Goal: Task Accomplishment & Management: Complete application form

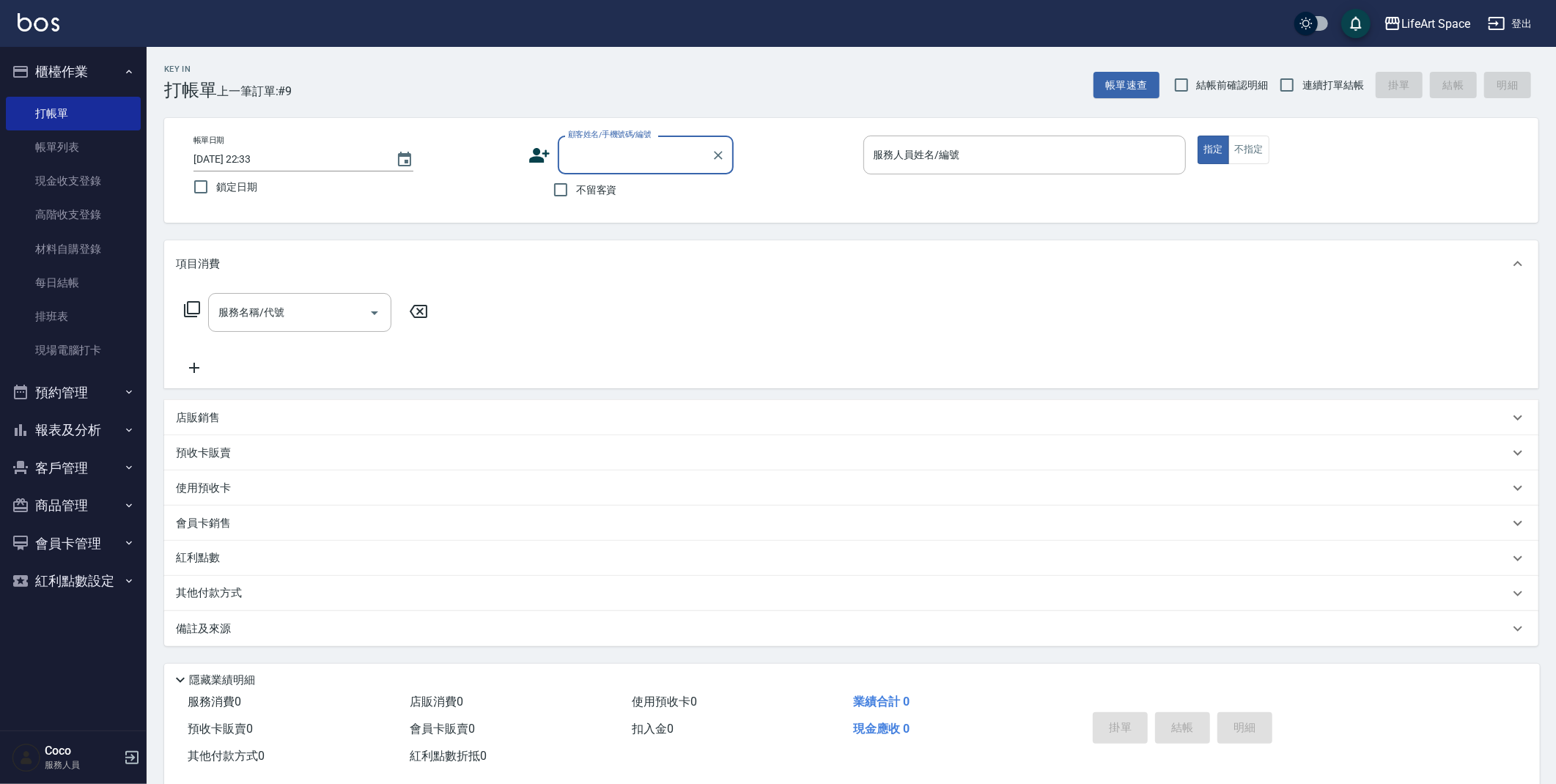
click at [596, 194] on span "不留客資" at bounding box center [596, 191] width 41 height 16
click at [576, 194] on input "不留客資" at bounding box center [560, 189] width 30 height 30
checkbox input "true"
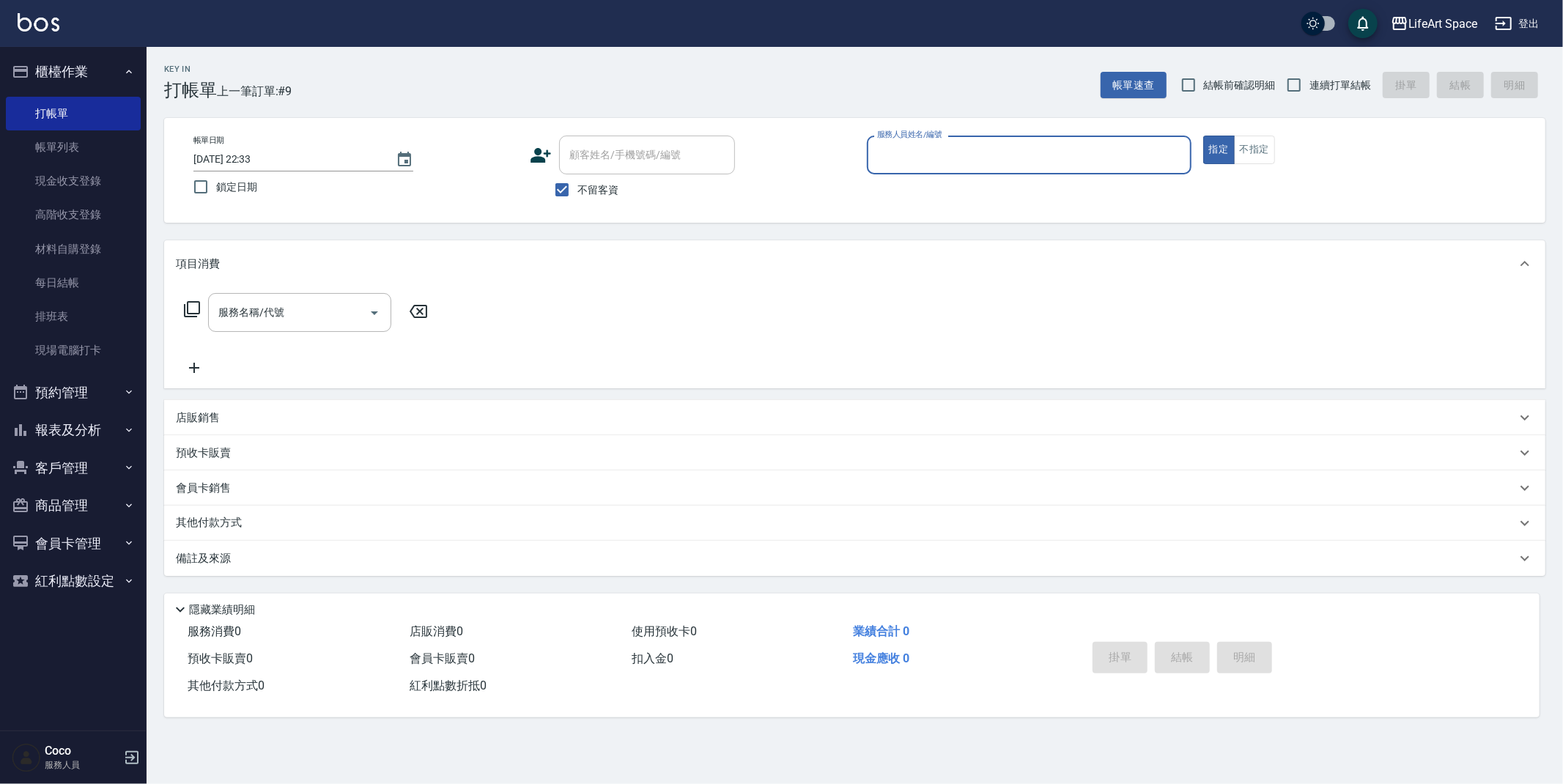
click at [958, 164] on input "服務人員姓名/編號" at bounding box center [1030, 154] width 312 height 25
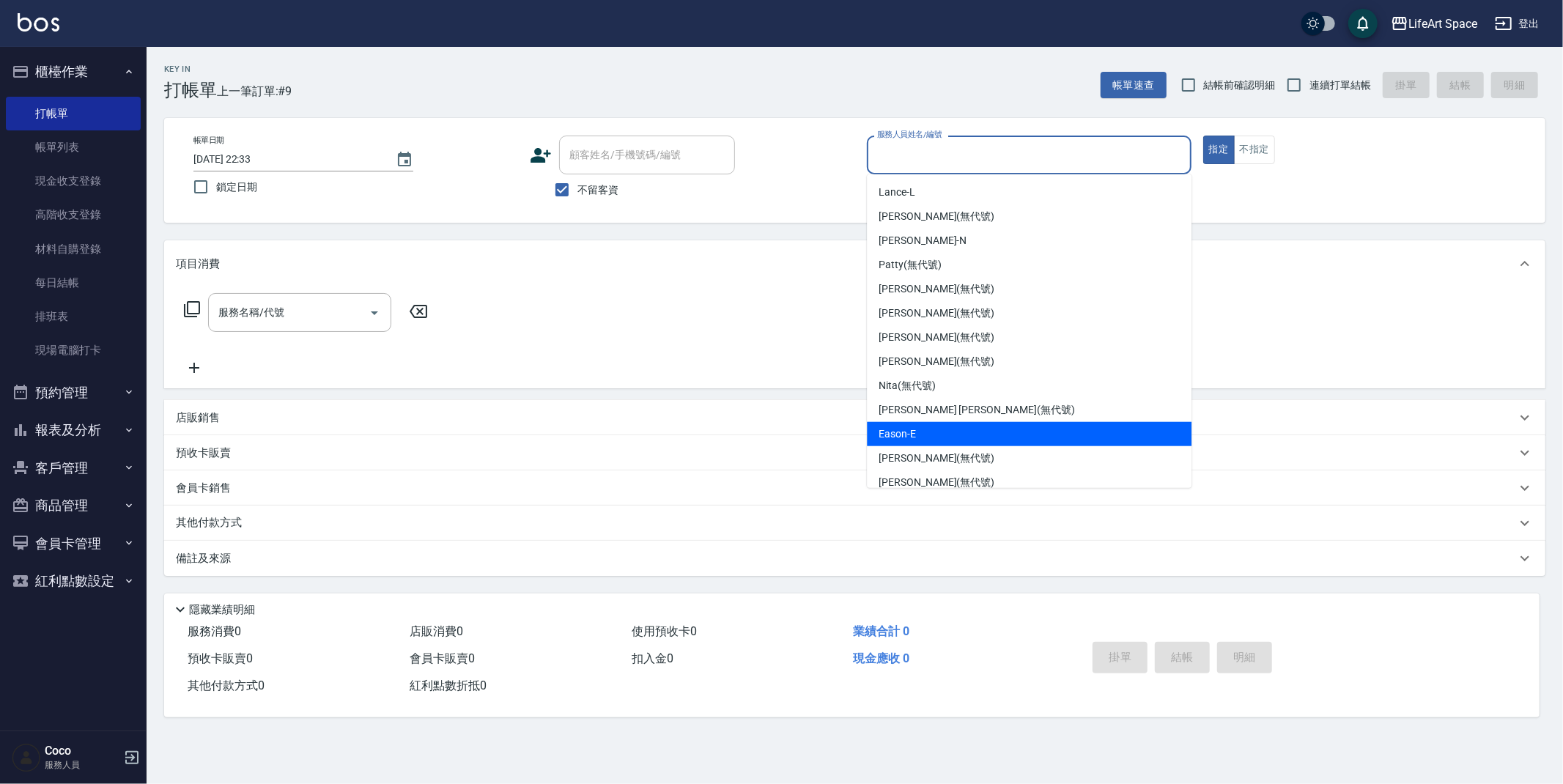
click at [935, 432] on div "Eason -E" at bounding box center [1029, 434] width 325 height 24
type input "Eason-E"
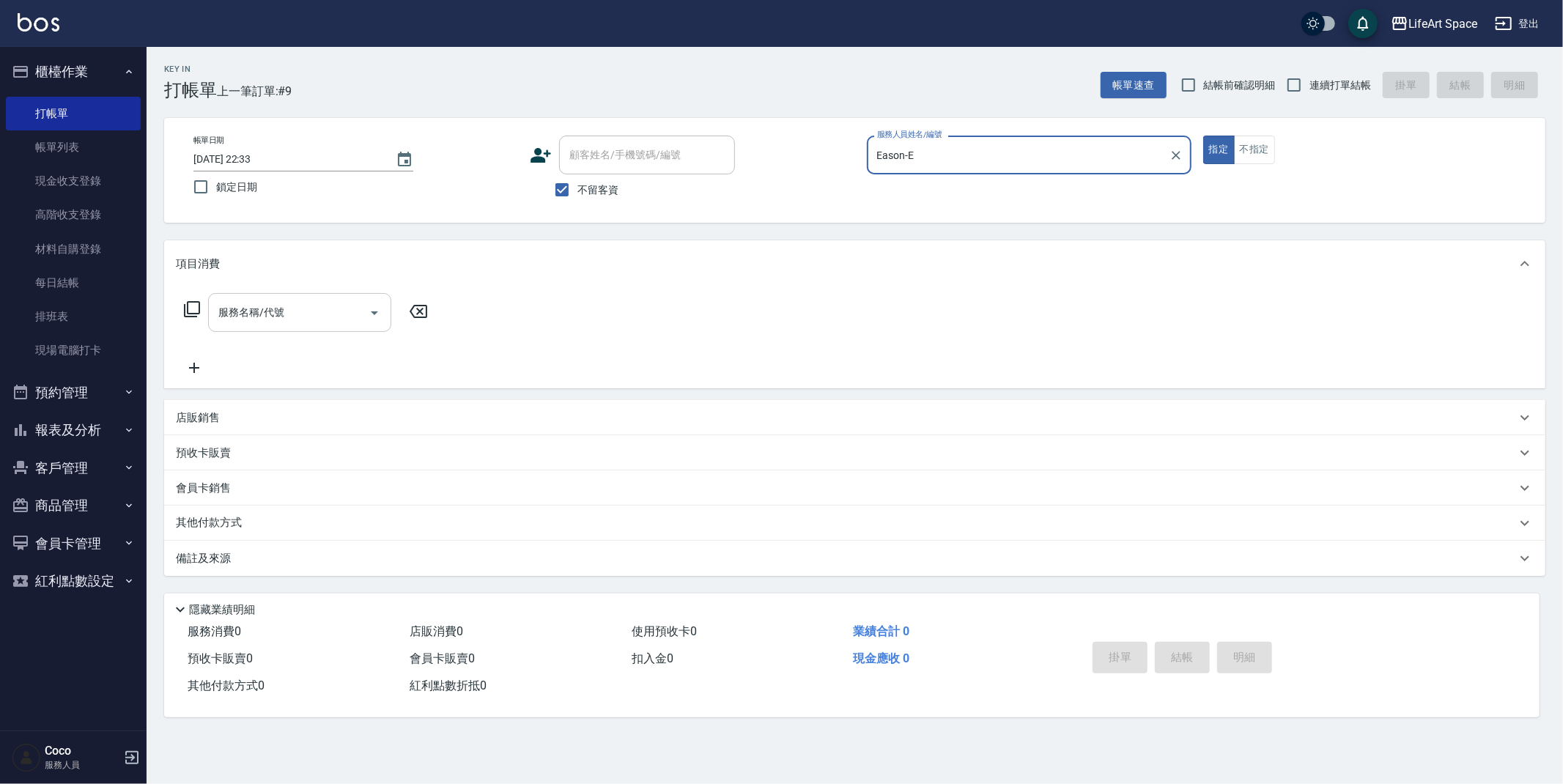
click at [299, 310] on input "服務名稱/代號" at bounding box center [289, 312] width 148 height 25
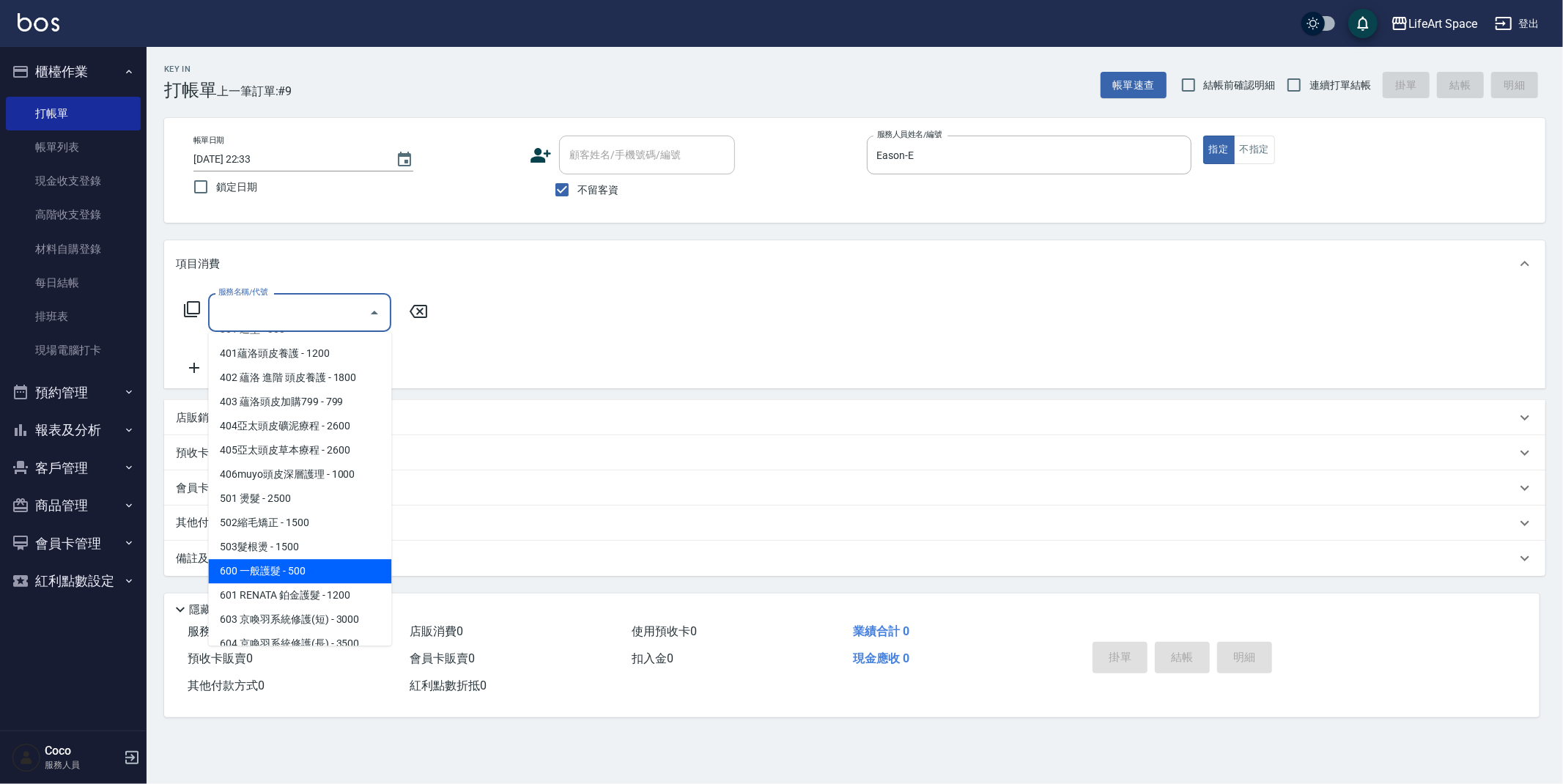
scroll to position [230, 0]
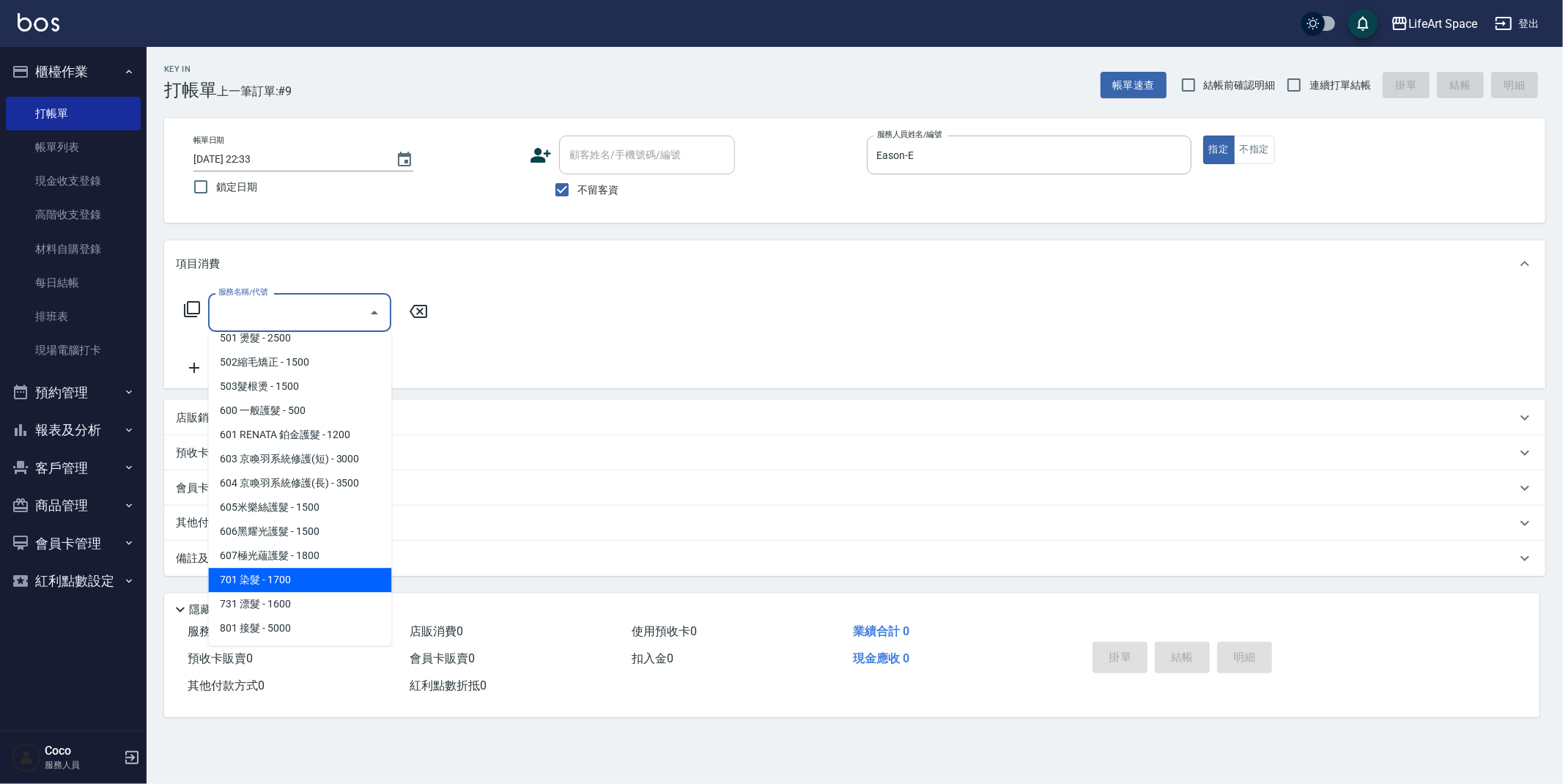
click at [299, 573] on span "701 染髮 - 1700" at bounding box center [299, 580] width 184 height 24
type input "701 染髮(701)"
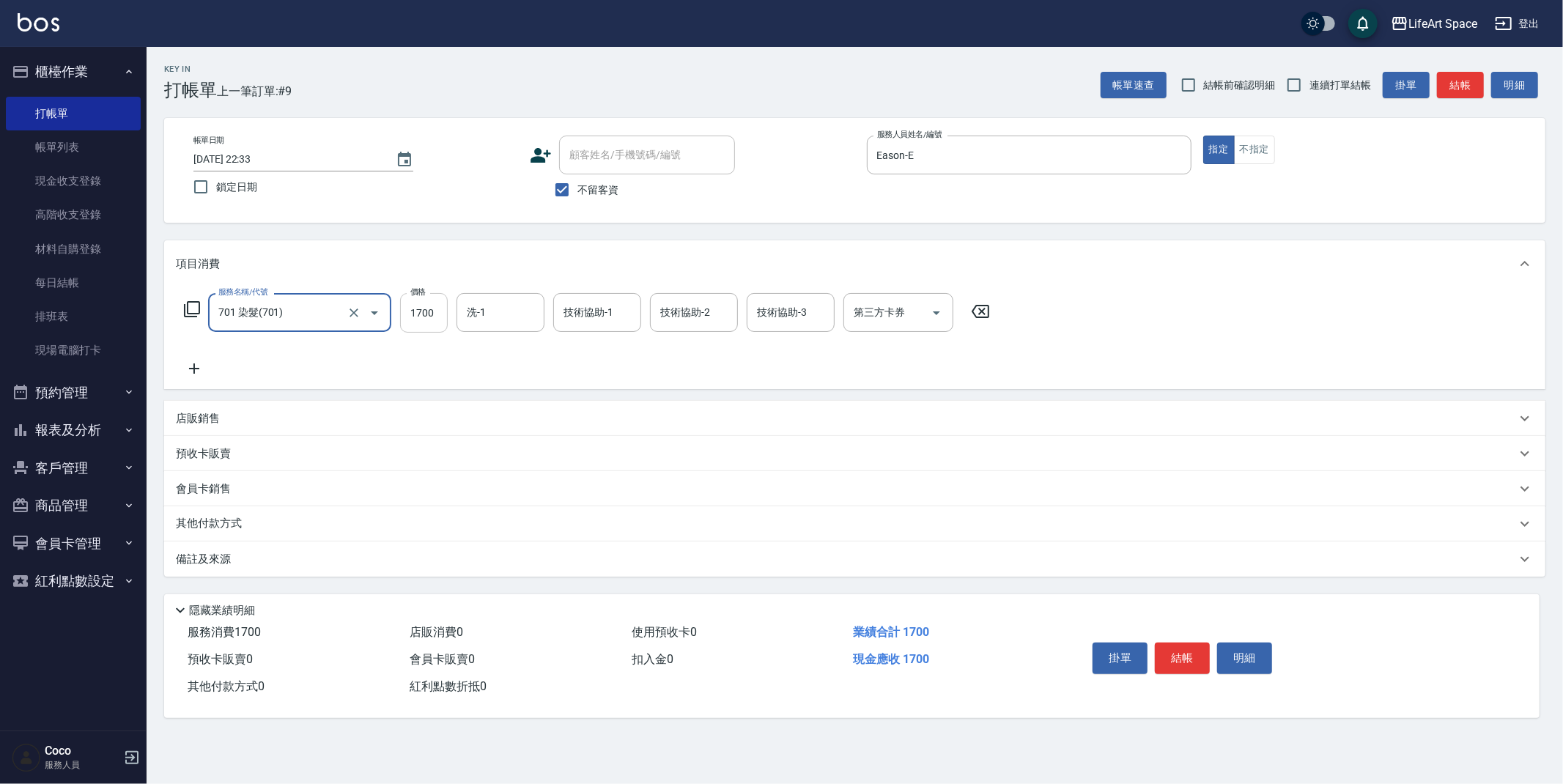
click at [434, 319] on input "1700" at bounding box center [424, 312] width 48 height 39
type input "1800"
click at [506, 305] on input "洗-1" at bounding box center [500, 312] width 75 height 25
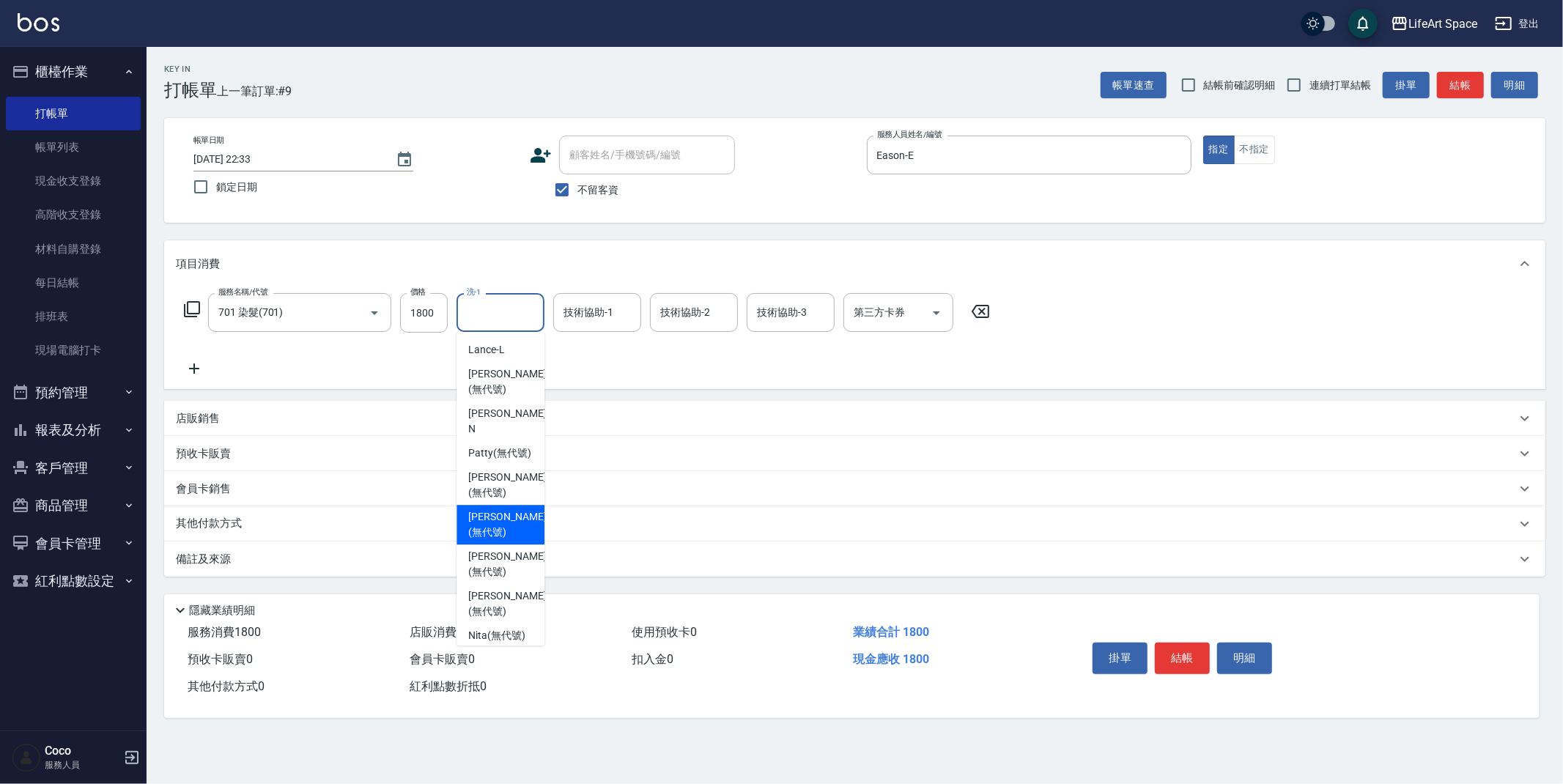
click at [513, 509] on span "[PERSON_NAME] (無代號)" at bounding box center [506, 524] width 77 height 30
type input "[PERSON_NAME](無代號)"
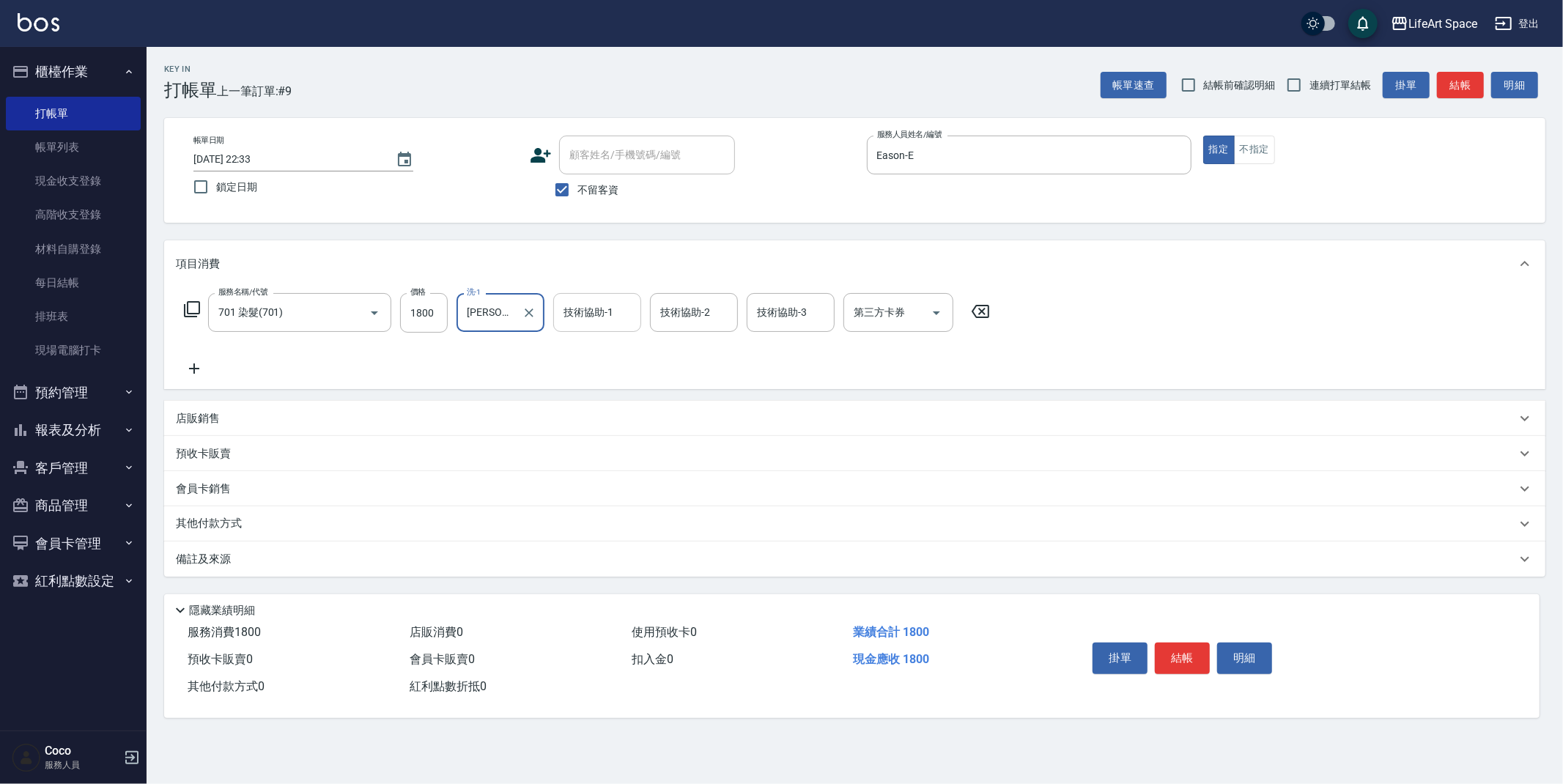
click at [584, 326] on div "技術協助-1" at bounding box center [597, 312] width 88 height 39
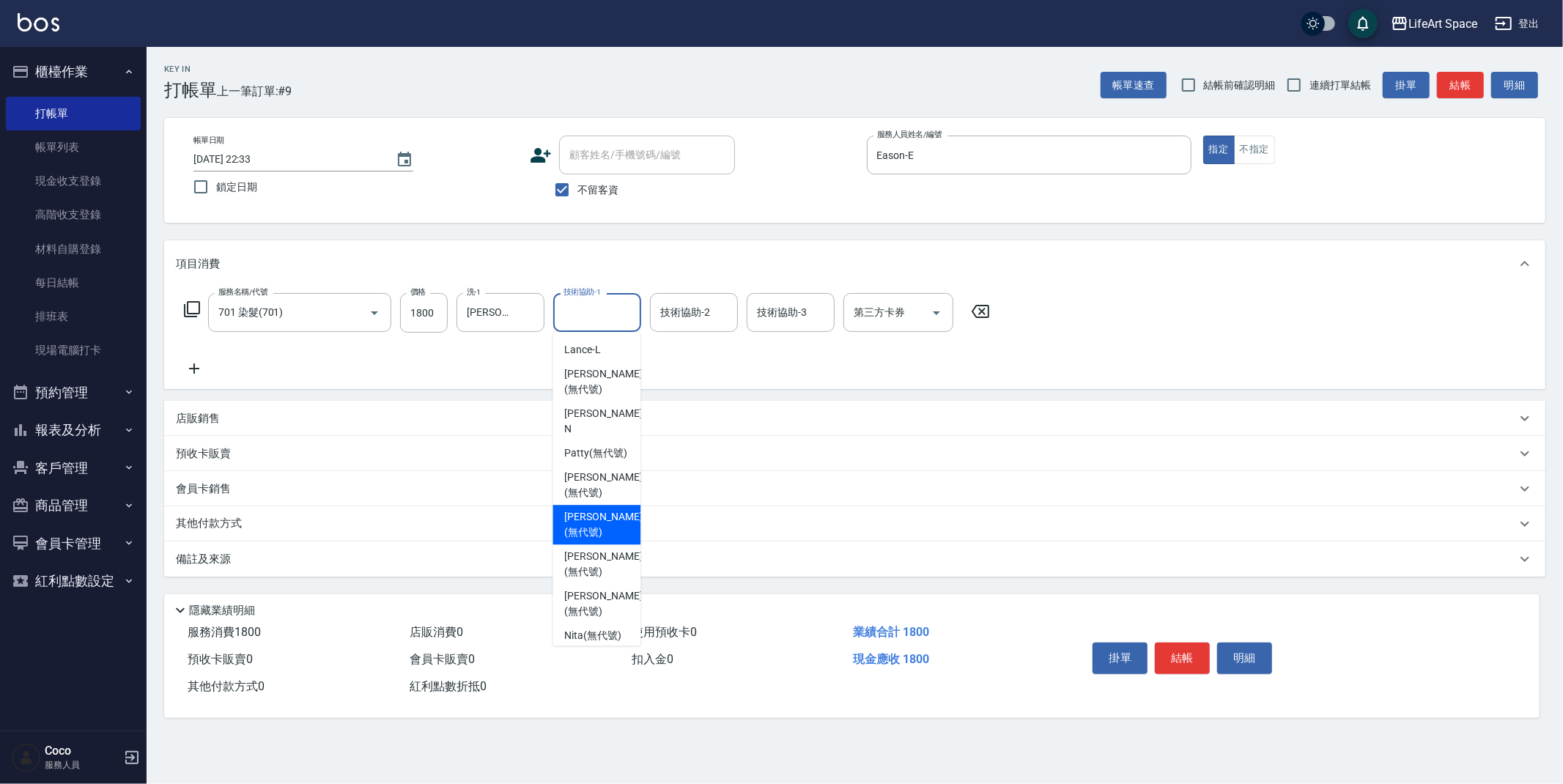
click at [597, 509] on span "[PERSON_NAME] (無代號)" at bounding box center [602, 524] width 77 height 30
type input "[PERSON_NAME](無代號)"
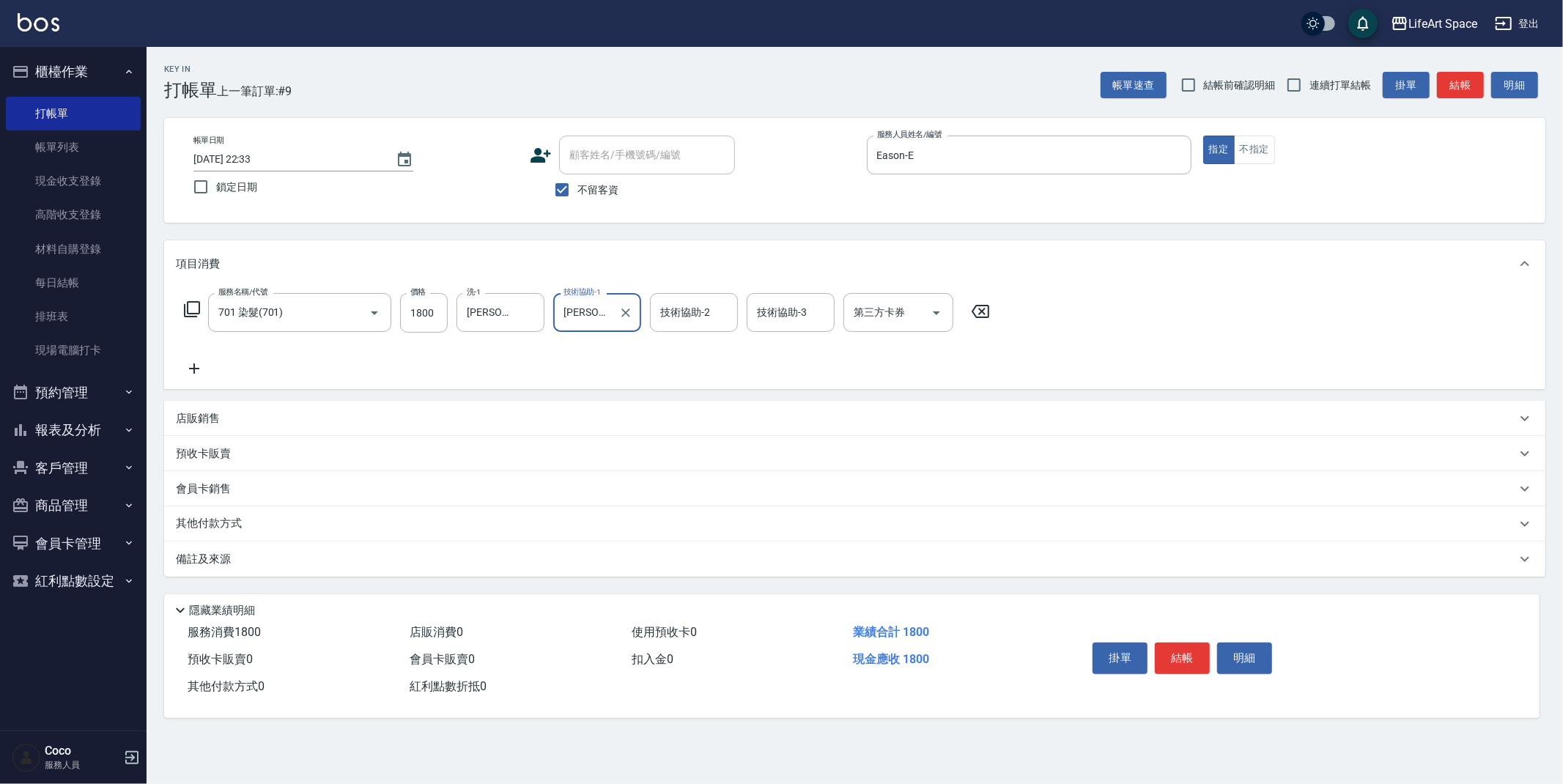
click at [345, 563] on div "備註及來源" at bounding box center [846, 560] width 1340 height 16
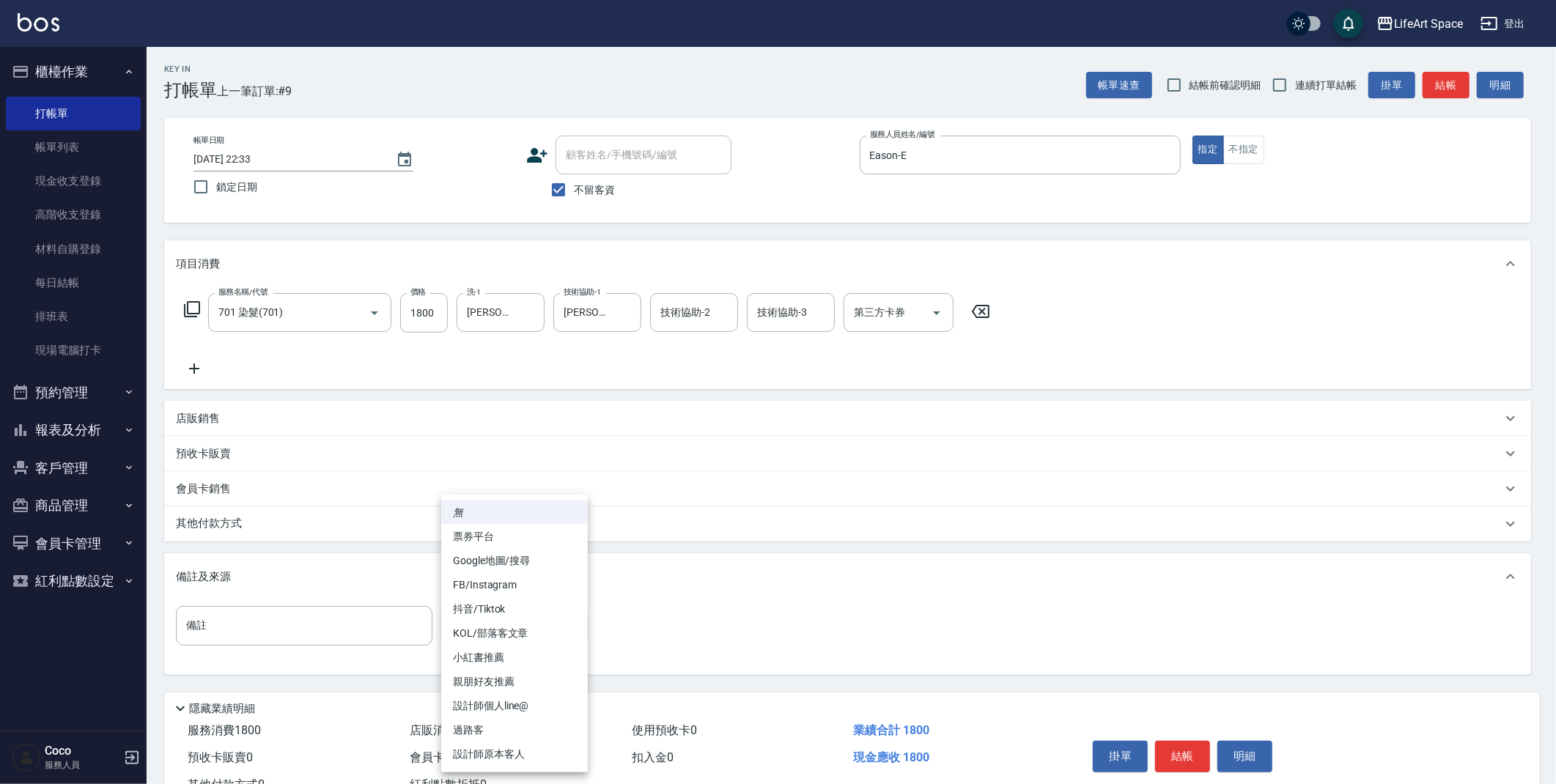
click at [480, 615] on body "LifeArt Space 登出 櫃檯作業 打帳單 帳單列表 現金收支登錄 高階收支登錄 材料自購登錄 每日結帳 排班表 現場電腦打卡 預約管理 預約管理 單…" at bounding box center [778, 417] width 1556 height 834
click at [520, 750] on li "設計師原本客人" at bounding box center [514, 754] width 146 height 24
type input "設計師原本客人"
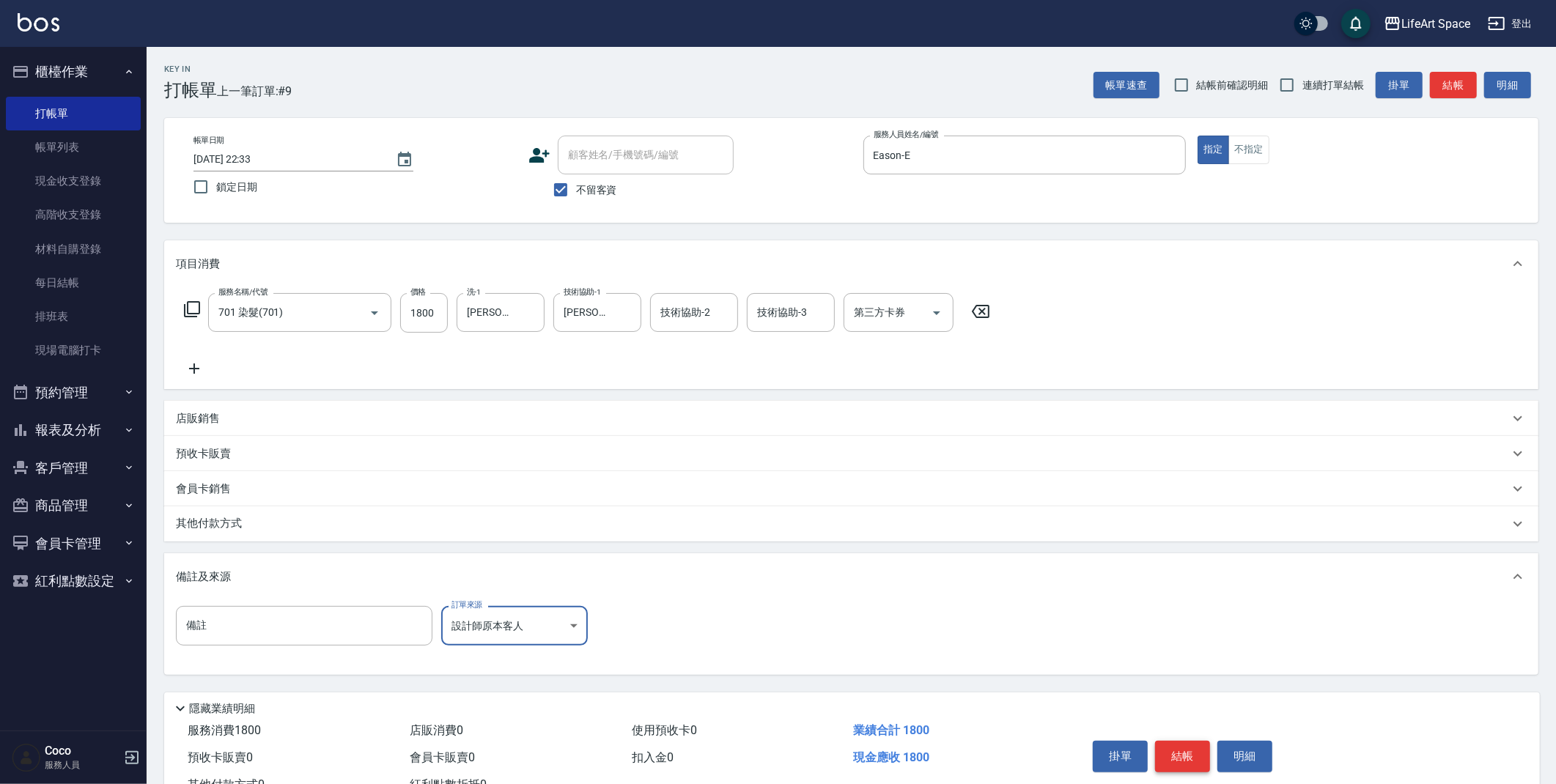
click at [1193, 757] on button "結帳" at bounding box center [1182, 755] width 55 height 30
